Goal: Find specific page/section: Find specific page/section

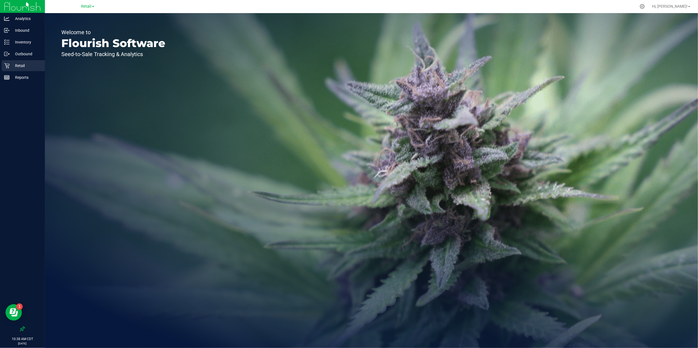
click at [23, 71] on link "Retail" at bounding box center [22, 66] width 45 height 12
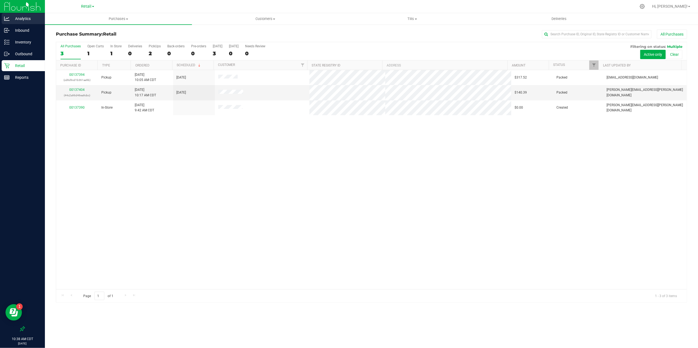
click at [22, 17] on p "Analytics" at bounding box center [26, 18] width 33 height 7
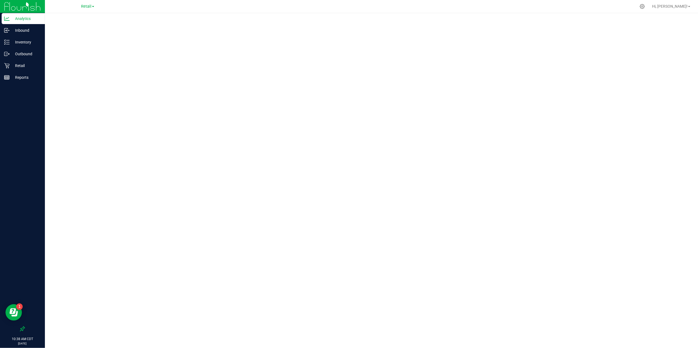
click at [64, 340] on div at bounding box center [371, 179] width 653 height 332
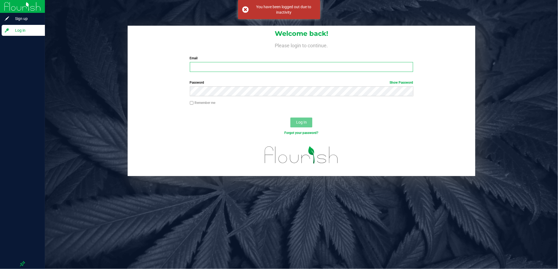
type input "[PERSON_NAME][EMAIL_ADDRESS][PERSON_NAME][DOMAIN_NAME]"
